Goal: Information Seeking & Learning: Learn about a topic

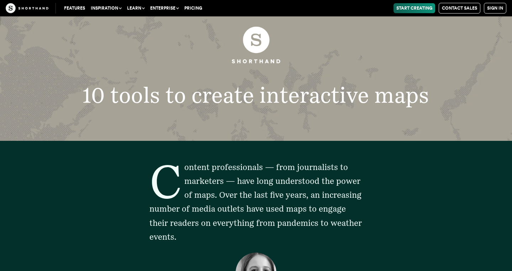
scroll to position [25, 0]
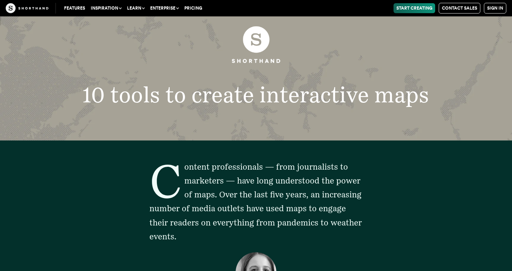
click at [309, 228] on p "Content professionals — from journalists to marketers — have long understood th…" at bounding box center [255, 202] width 213 height 84
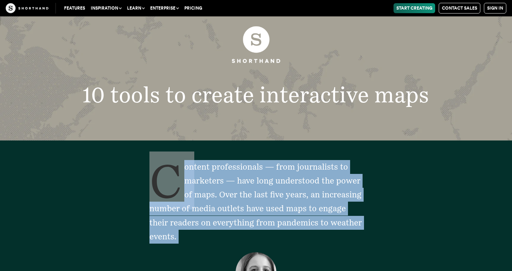
click at [309, 228] on p "Content professionals — from journalists to marketers — have long understood th…" at bounding box center [255, 202] width 213 height 84
click at [309, 193] on span "Content professionals — from journalists to marketers — have long understood th…" at bounding box center [255, 201] width 212 height 79
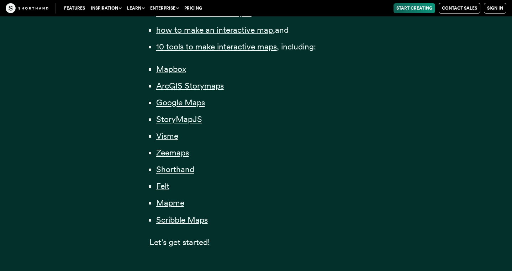
scroll to position [553, 0]
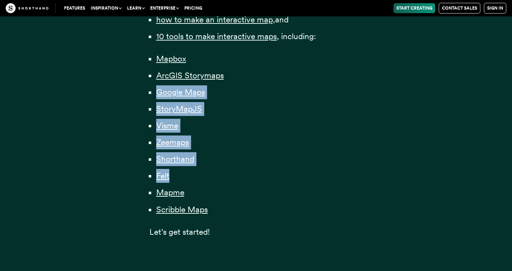
drag, startPoint x: 111, startPoint y: 90, endPoint x: 240, endPoint y: 205, distance: 173.5
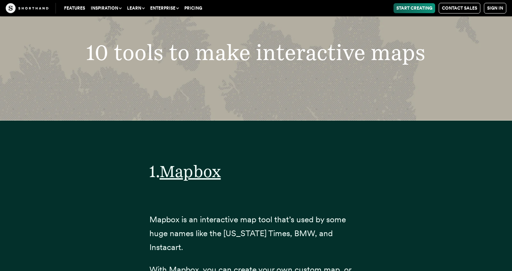
scroll to position [2572, 0]
click at [226, 50] on h2 "10 tools to make interactive maps" at bounding box center [255, 52] width 403 height 22
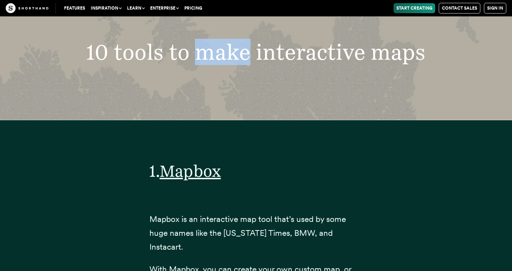
click at [226, 50] on h2 "10 tools to make interactive maps" at bounding box center [255, 52] width 403 height 22
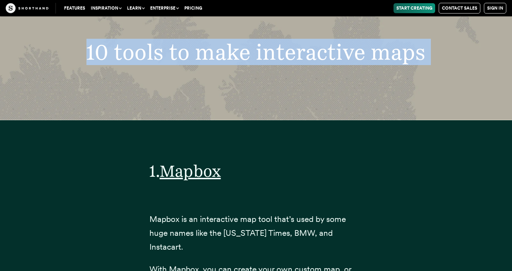
click at [226, 50] on h2 "10 tools to make interactive maps" at bounding box center [255, 52] width 403 height 22
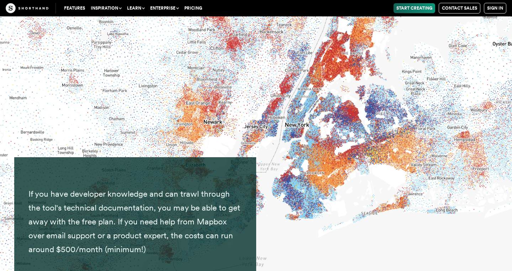
scroll to position [3699, 0]
click at [170, 193] on span "If you have developer knowledge and can trawl through the tool's technical docu…" at bounding box center [134, 220] width 212 height 65
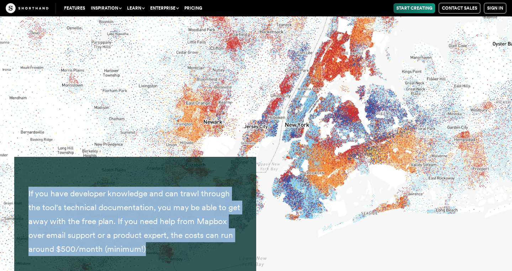
click at [170, 193] on span "If you have developer knowledge and can trawl through the tool's technical docu…" at bounding box center [134, 220] width 212 height 65
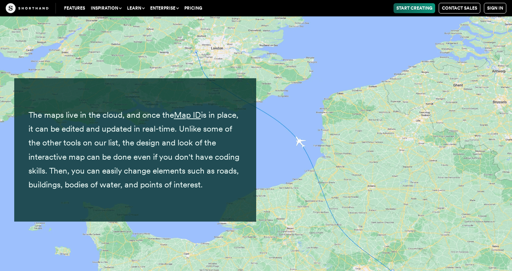
scroll to position [6393, 0]
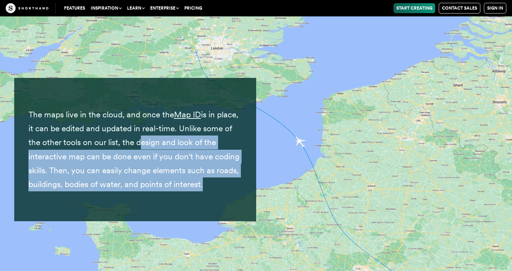
drag, startPoint x: 169, startPoint y: 114, endPoint x: 231, endPoint y: 179, distance: 90.0
click at [231, 179] on div "The maps live in the cloud, and once the Map ID is in place, it can be edited a…" at bounding box center [134, 149] width 213 height 129
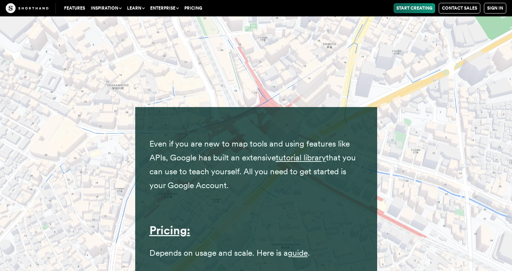
scroll to position [7121, 0]
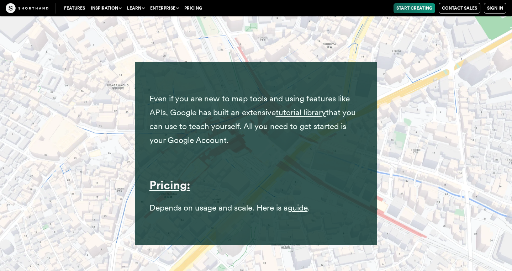
click at [206, 157] on div "Even if you are new to map tools and using features like APIs, Google has built…" at bounding box center [255, 153] width 213 height 169
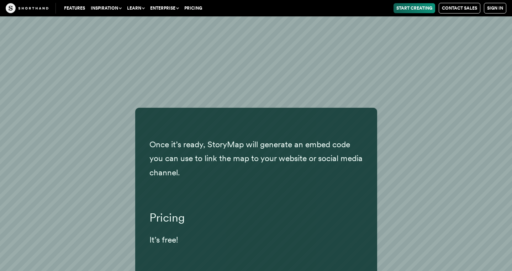
scroll to position [8768, 0]
click at [206, 157] on p "Once it’s ready, StoryMap will generate an embed code you can use to link the m…" at bounding box center [255, 158] width 213 height 42
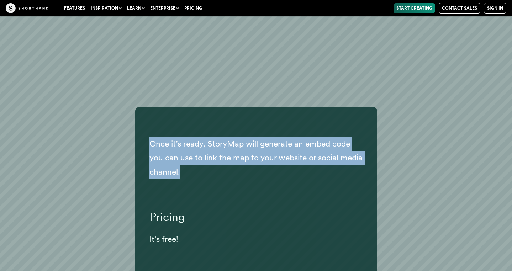
click at [206, 157] on p "Once it’s ready, StoryMap will generate an embed code you can use to link the m…" at bounding box center [255, 158] width 213 height 42
click at [205, 157] on p "Once it’s ready, StoryMap will generate an embed code you can use to link the m…" at bounding box center [255, 158] width 213 height 42
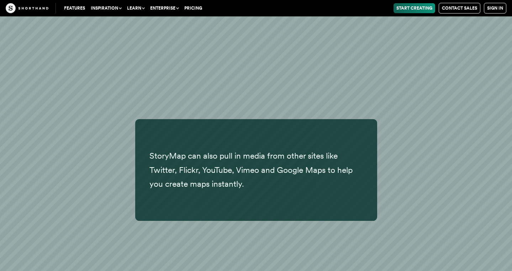
scroll to position [8435, 0]
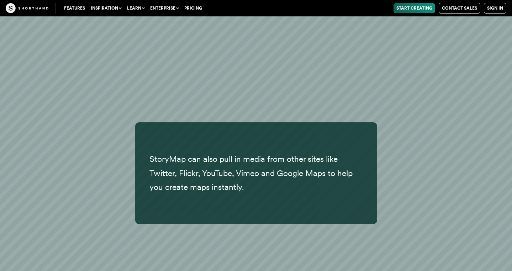
click at [205, 157] on p "StoryMap can also pull in media from other sites like Twitter, Flickr, YouTube,…" at bounding box center [255, 173] width 213 height 42
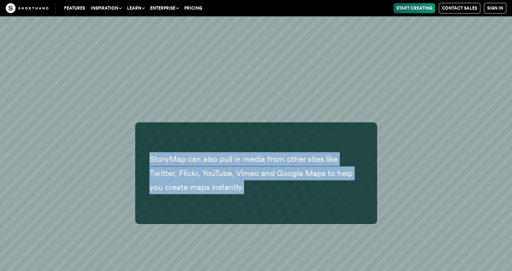
click at [205, 157] on p "StoryMap can also pull in media from other sites like Twitter, Flickr, YouTube,…" at bounding box center [255, 173] width 213 height 42
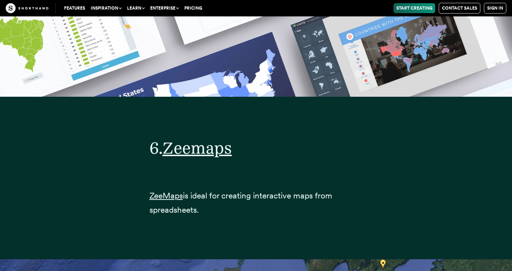
scroll to position [10453, 0]
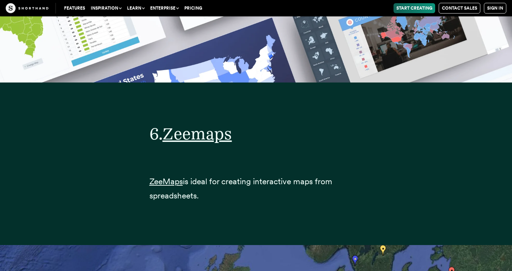
click at [205, 176] on span "is ideal for creating interactive maps from spreadsheets." at bounding box center [240, 188] width 183 height 24
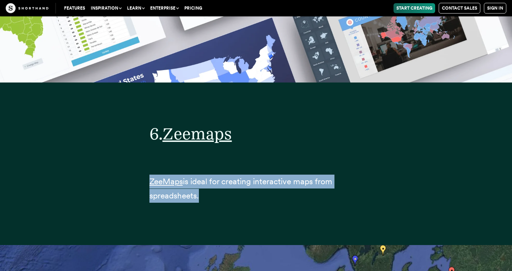
click at [205, 176] on span "is ideal for creating interactive maps from spreadsheets." at bounding box center [240, 188] width 183 height 24
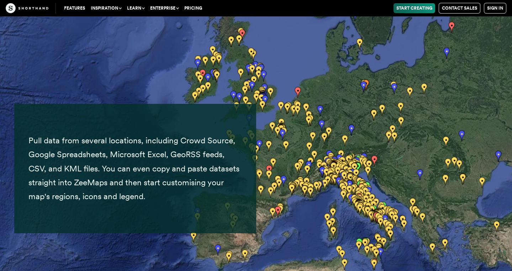
scroll to position [10812, 0]
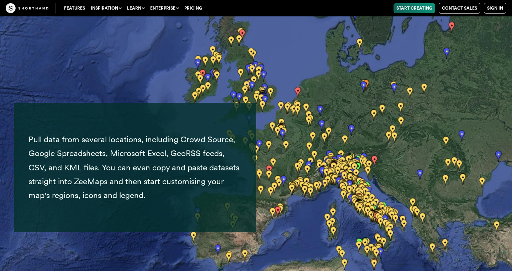
click at [206, 157] on span "Pull data from several locations, including Crowd Source, Google Spreadsheets, …" at bounding box center [133, 166] width 211 height 65
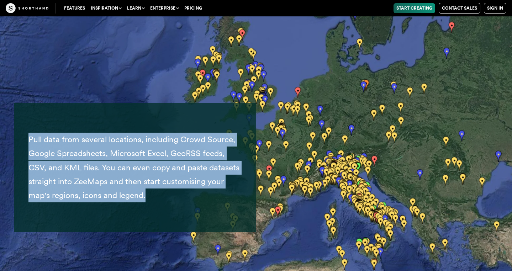
click at [206, 157] on span "Pull data from several locations, including Crowd Source, Google Spreadsheets, …" at bounding box center [133, 166] width 211 height 65
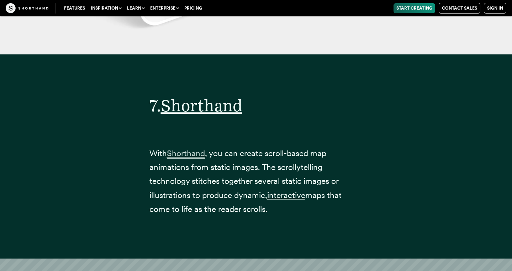
scroll to position [11836, 0]
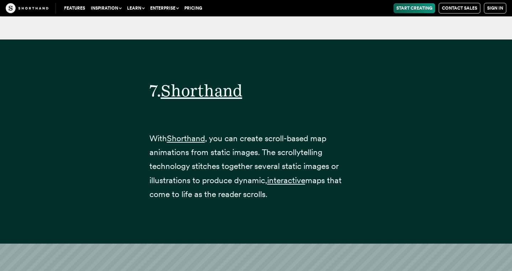
click at [206, 175] on span "maps that come to life as the reader scrolls." at bounding box center [245, 187] width 192 height 24
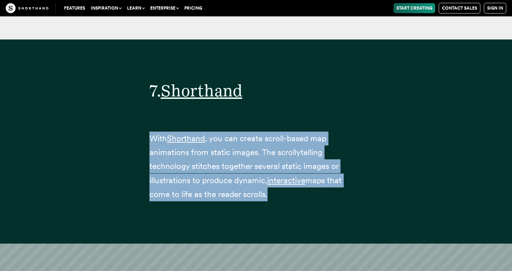
click at [206, 175] on span "maps that come to life as the reader scrolls." at bounding box center [245, 187] width 192 height 24
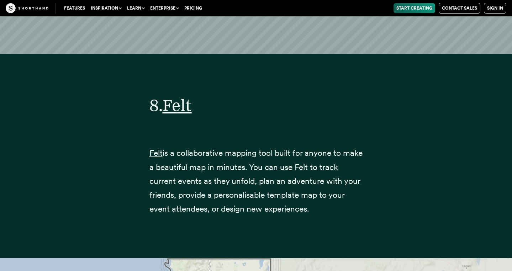
scroll to position [12971, 0]
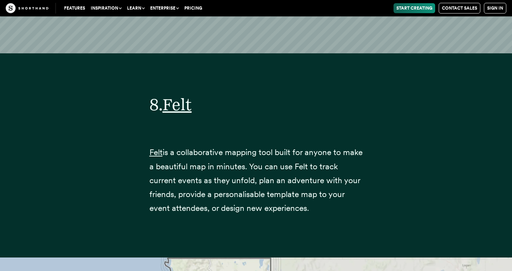
click at [305, 150] on p "Felt is a collaborative mapping tool built for anyone to make a beautiful map i…" at bounding box center [255, 179] width 213 height 69
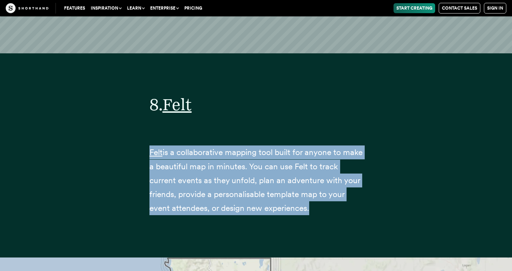
click at [305, 150] on p "Felt is a collaborative mapping tool built for anyone to make a beautiful map i…" at bounding box center [255, 179] width 213 height 69
click at [293, 104] on div "8. Felt Felt is a collaborative mapping tool built for anyone to make a beautif…" at bounding box center [255, 151] width 213 height 174
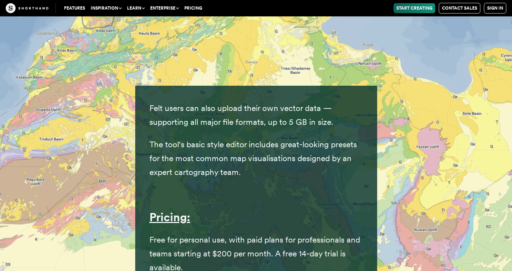
scroll to position [14110, 0]
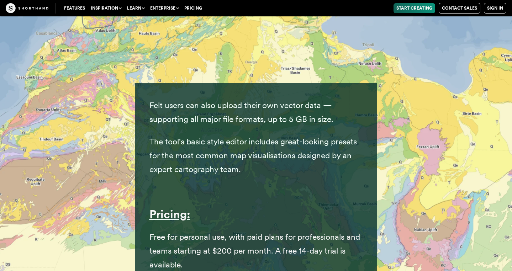
click at [212, 232] on span "Free for personal use, with paid plans for professionals and teams starting at …" at bounding box center [254, 251] width 211 height 38
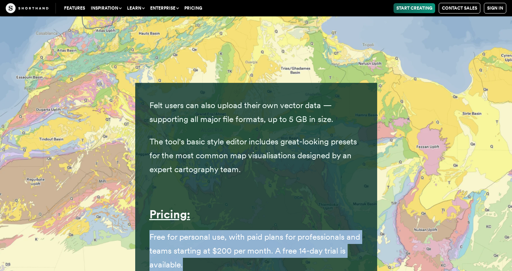
click at [212, 232] on span "Free for personal use, with paid plans for professionals and teams starting at …" at bounding box center [254, 251] width 211 height 38
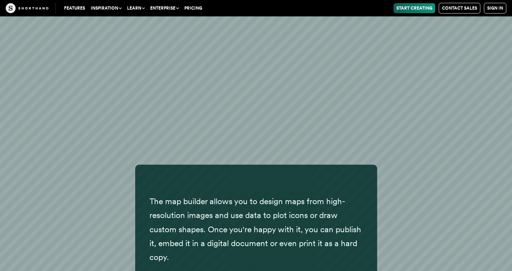
scroll to position [16116, 0]
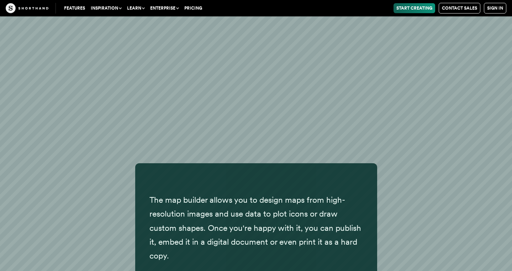
click at [341, 170] on div "The map builder allows you to design maps from high-resolution images and use d…" at bounding box center [255, 227] width 213 height 115
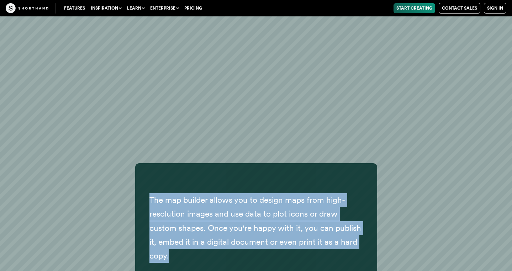
click at [341, 170] on div "The map builder allows you to design maps from high-resolution images and use d…" at bounding box center [255, 227] width 213 height 115
click at [306, 193] on p "The map builder allows you to design maps from high-resolution images and use d…" at bounding box center [255, 227] width 213 height 69
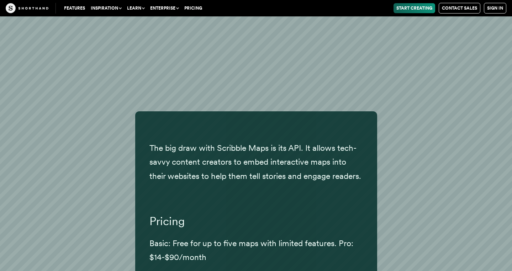
scroll to position [16514, 0]
click at [293, 141] on p "The big draw with Scribble Maps is its API. It allows tech-savvy content creato…" at bounding box center [255, 162] width 213 height 42
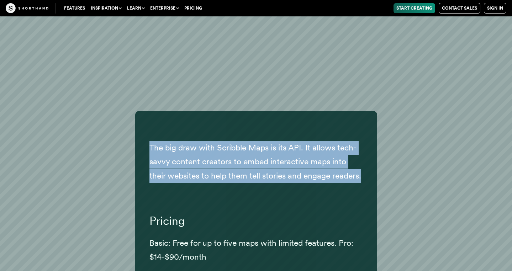
click at [293, 141] on p "The big draw with Scribble Maps is its API. It allows tech-savvy content creato…" at bounding box center [255, 162] width 213 height 42
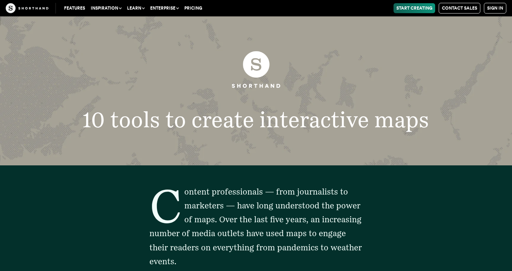
scroll to position [0, 0]
click at [295, 121] on h1 "10 tools to create interactive maps" at bounding box center [255, 120] width 403 height 22
